Goal: Task Accomplishment & Management: Manage account settings

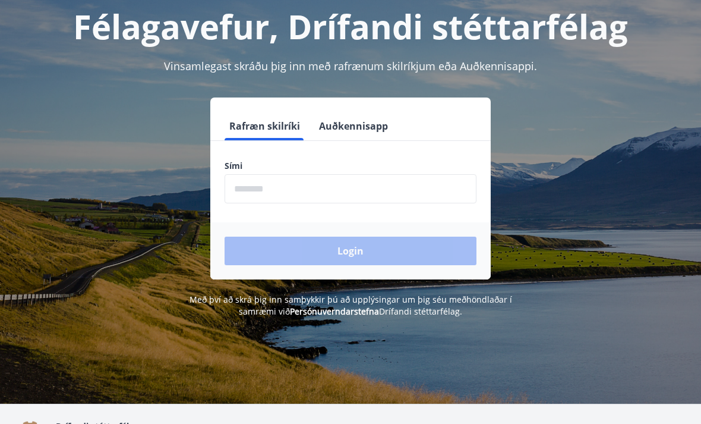
click at [421, 196] on input "phone" at bounding box center [351, 188] width 252 height 29
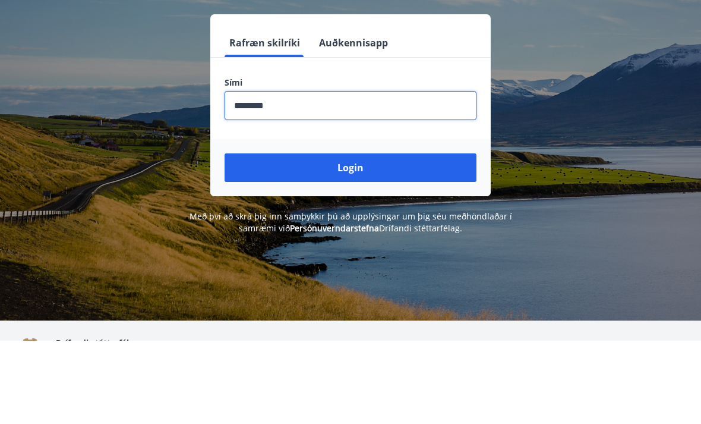
type input "********"
click at [371, 237] on button "Login" at bounding box center [351, 251] width 252 height 29
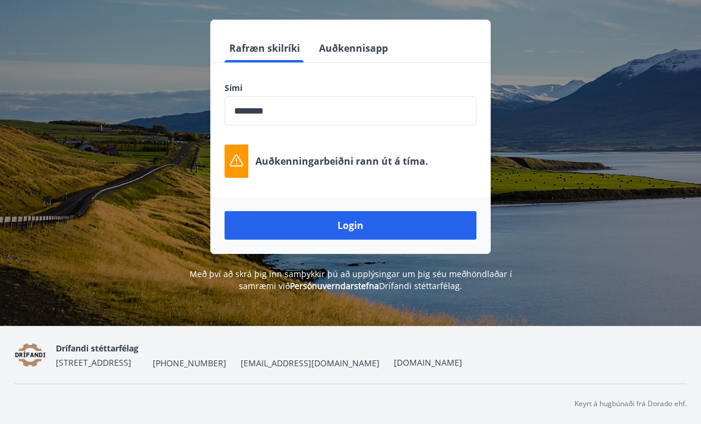
click at [369, 239] on button "Login" at bounding box center [351, 225] width 252 height 29
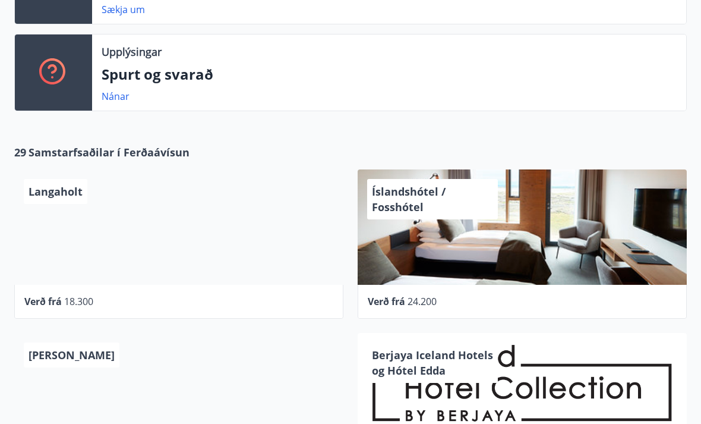
scroll to position [349, 0]
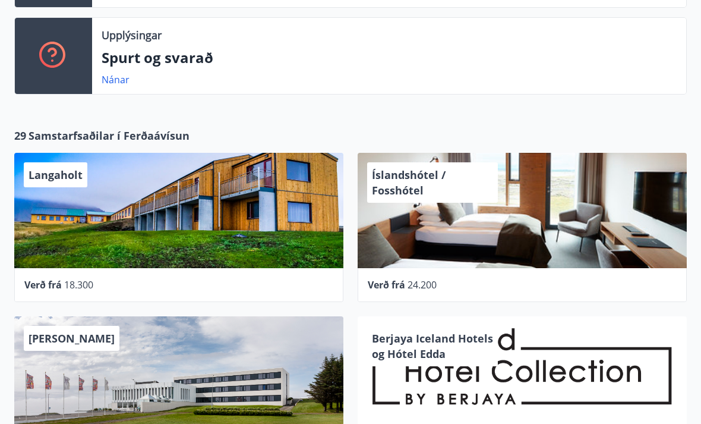
click at [522, 213] on div "Íslandshótel / Fosshótel" at bounding box center [522, 210] width 329 height 115
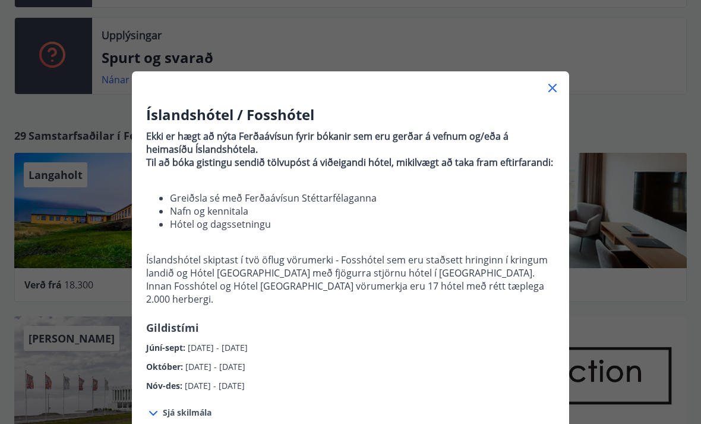
scroll to position [0, 0]
click at [556, 78] on div at bounding box center [350, 83] width 437 height 24
click at [551, 89] on icon at bounding box center [552, 88] width 8 height 8
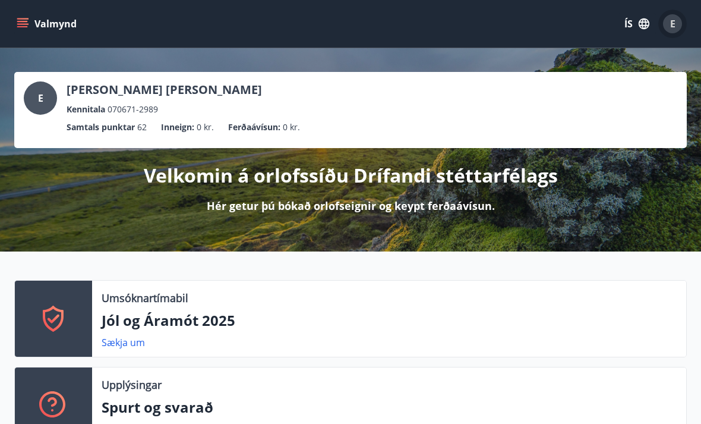
click at [672, 25] on span "E" at bounding box center [672, 23] width 5 height 13
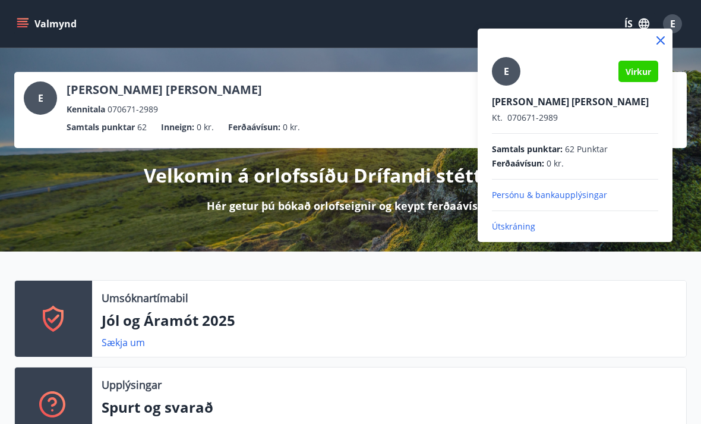
click at [517, 231] on p "Útskráning" at bounding box center [575, 226] width 166 height 12
